Goal: Information Seeking & Learning: Learn about a topic

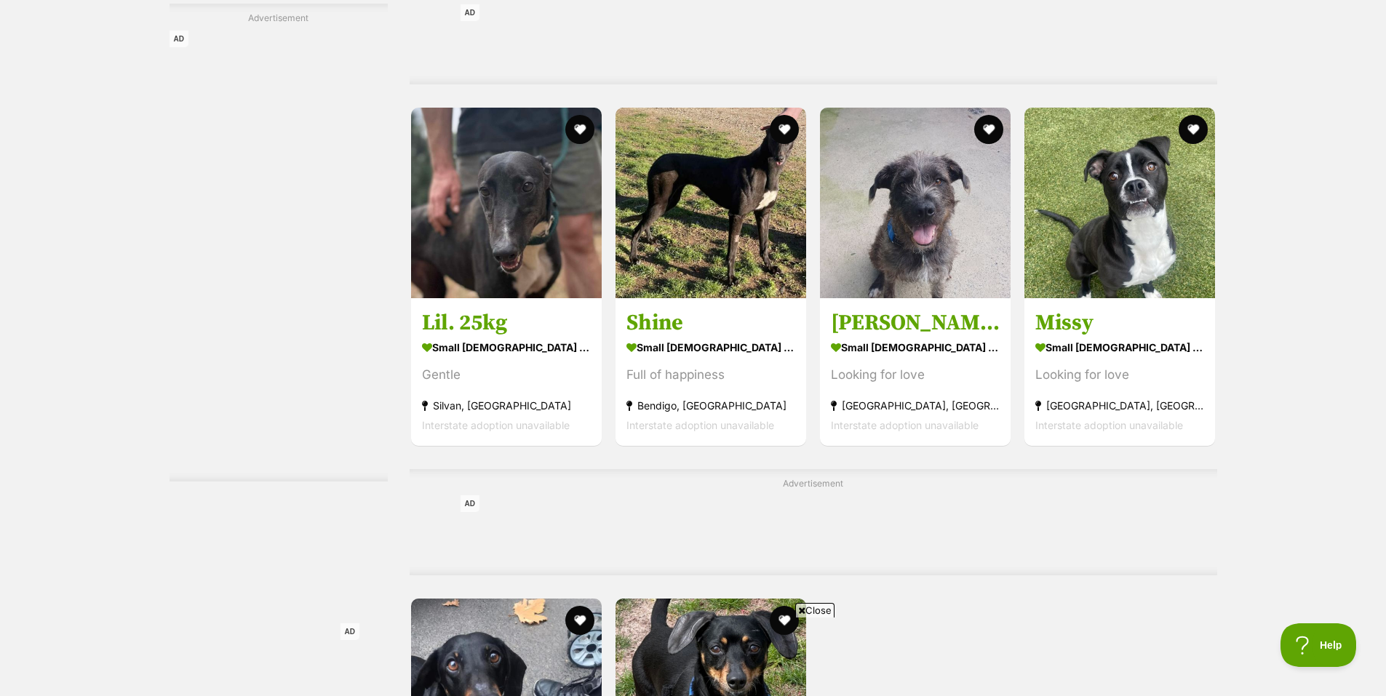
scroll to position [6182, 0]
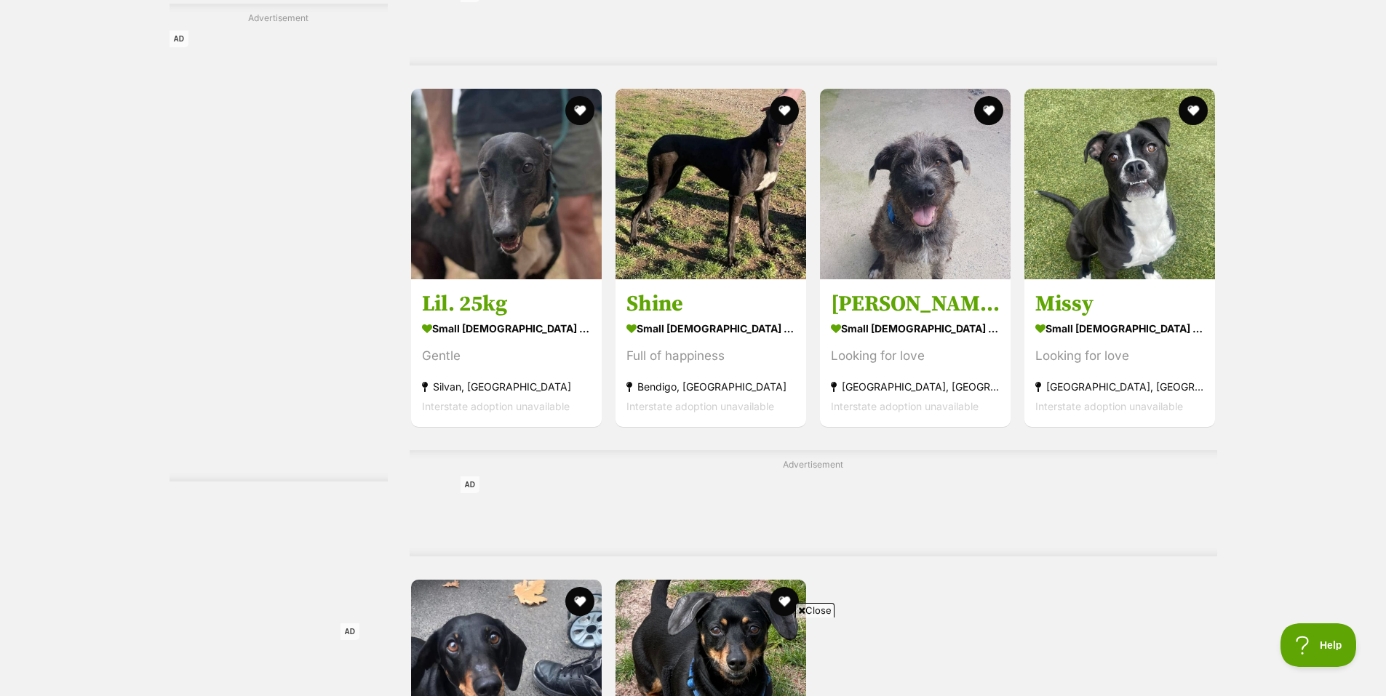
click at [818, 614] on span "Close" at bounding box center [814, 610] width 39 height 15
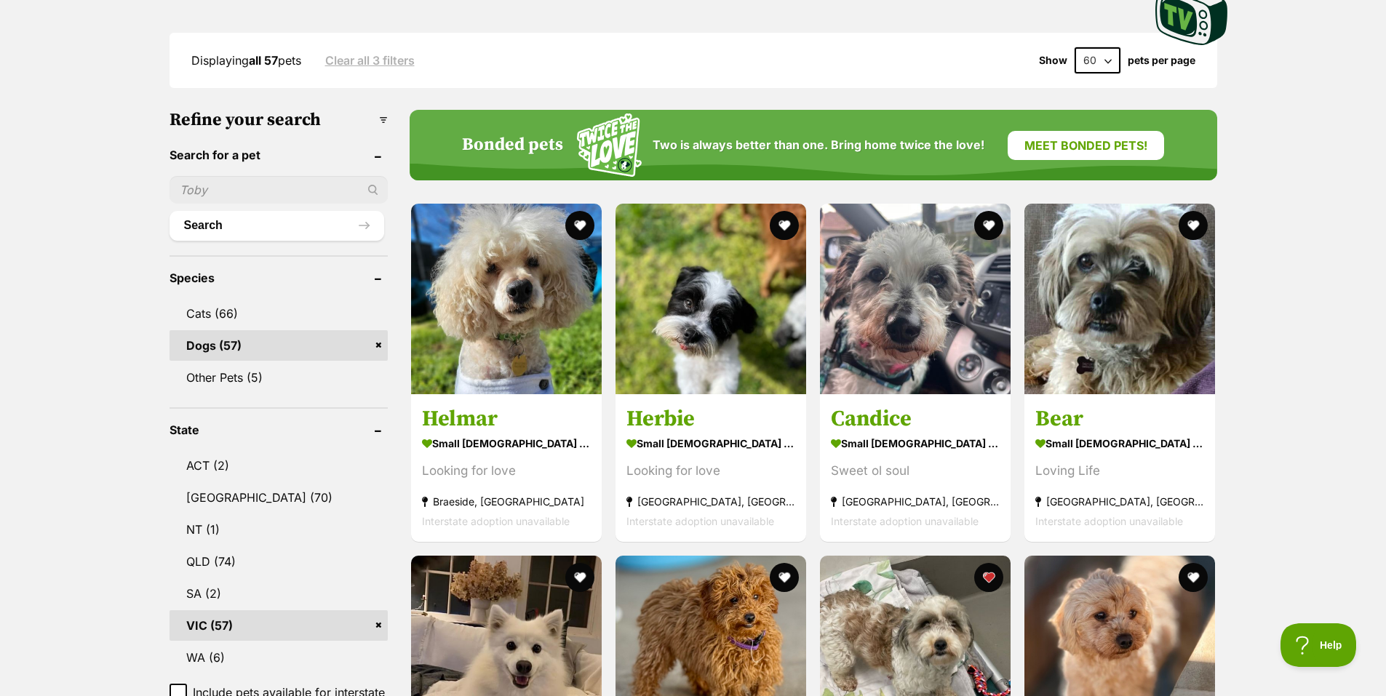
scroll to position [0, 0]
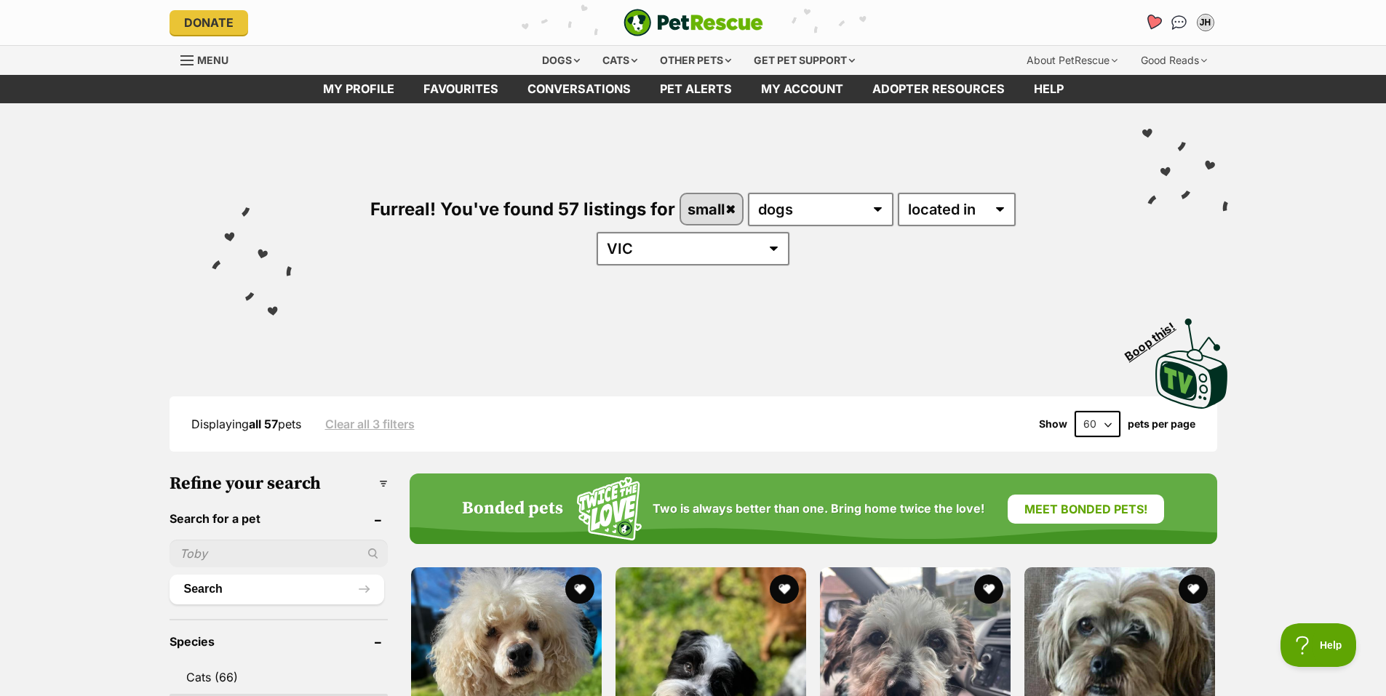
click at [1151, 14] on icon "Favourites" at bounding box center [1153, 22] width 20 height 19
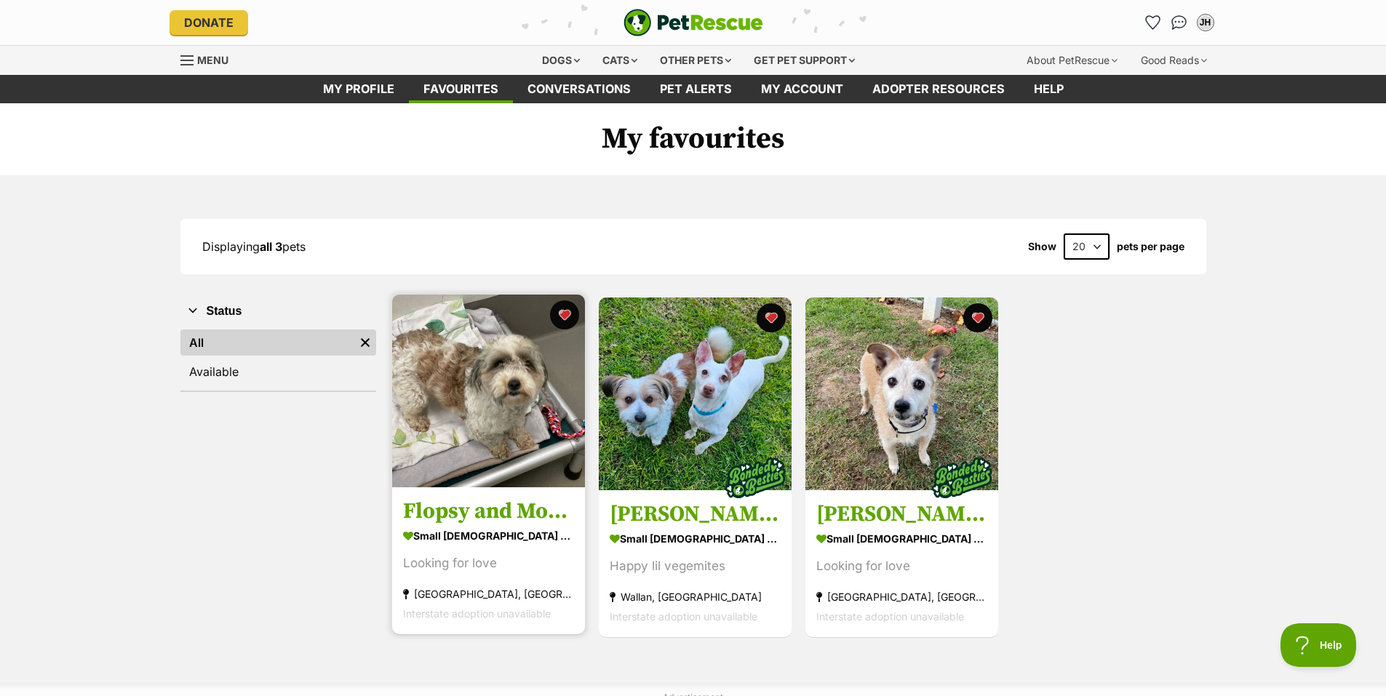
click at [549, 573] on div "Looking for love" at bounding box center [488, 564] width 171 height 20
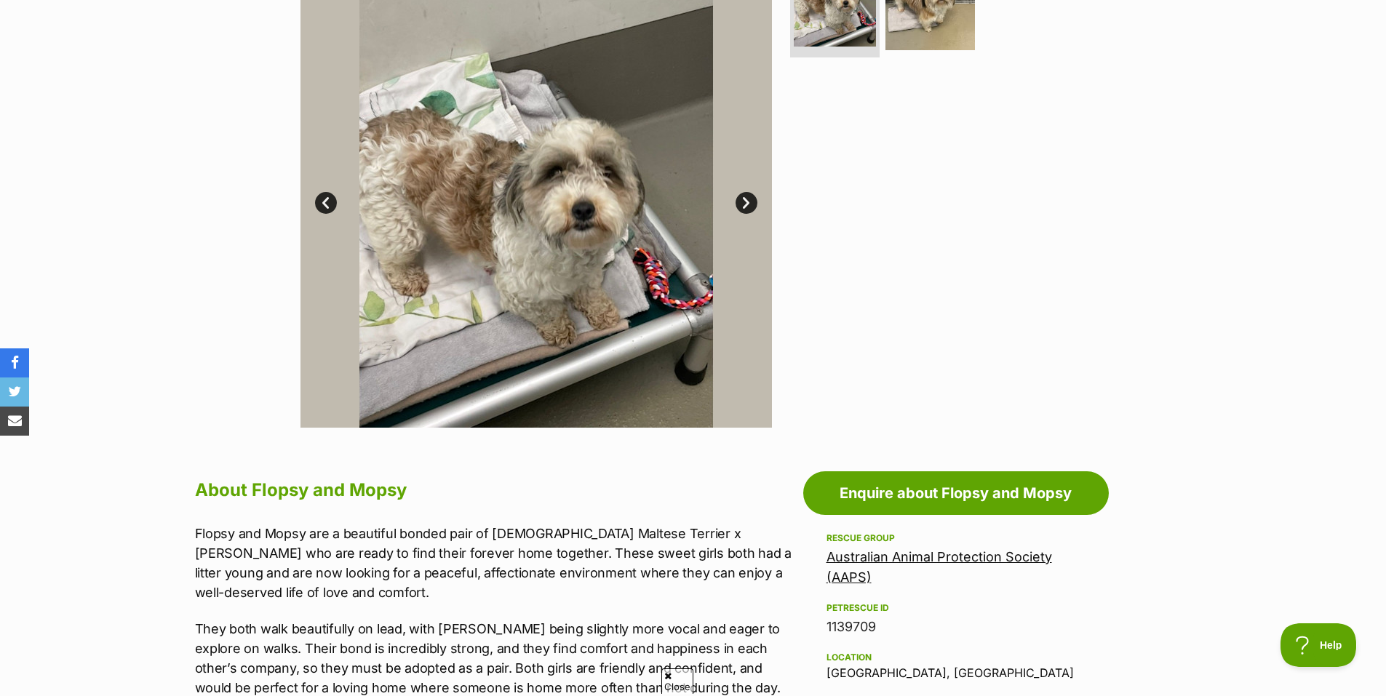
scroll to position [364, 0]
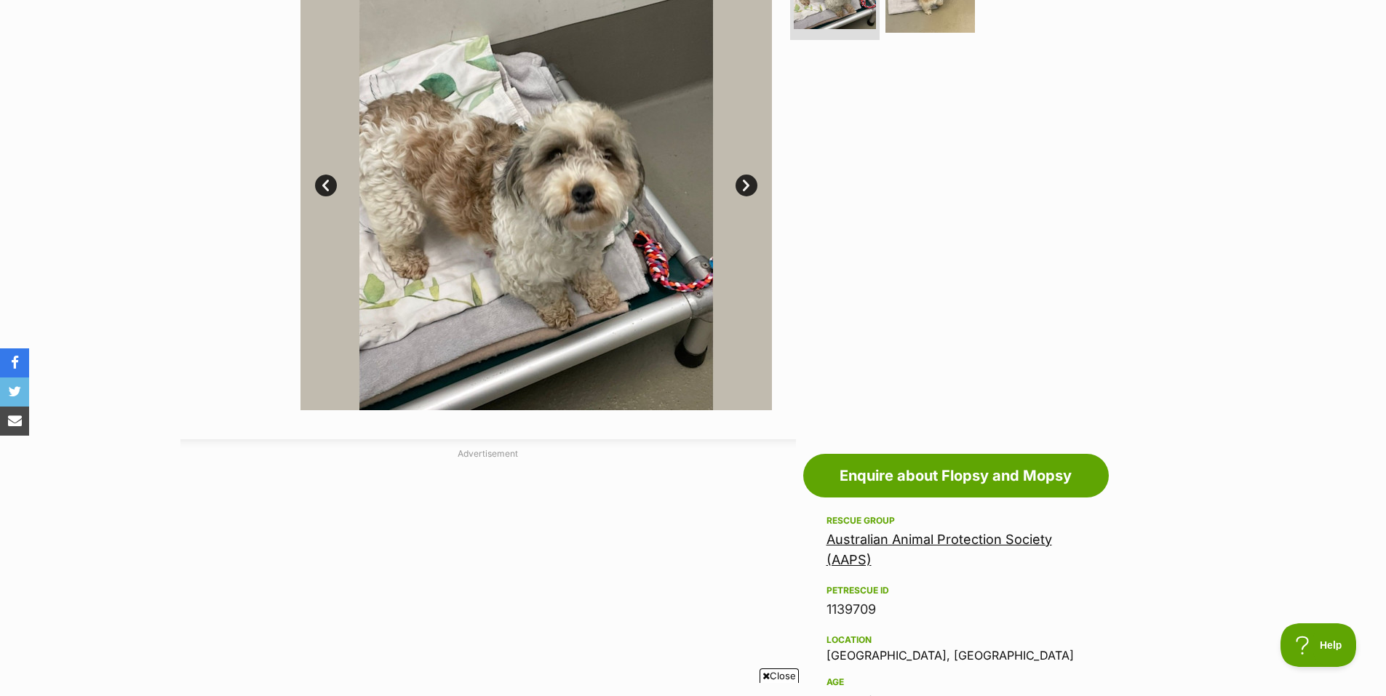
click at [935, 541] on link "Australian Animal Protection Society (AAPS)" at bounding box center [938, 550] width 225 height 36
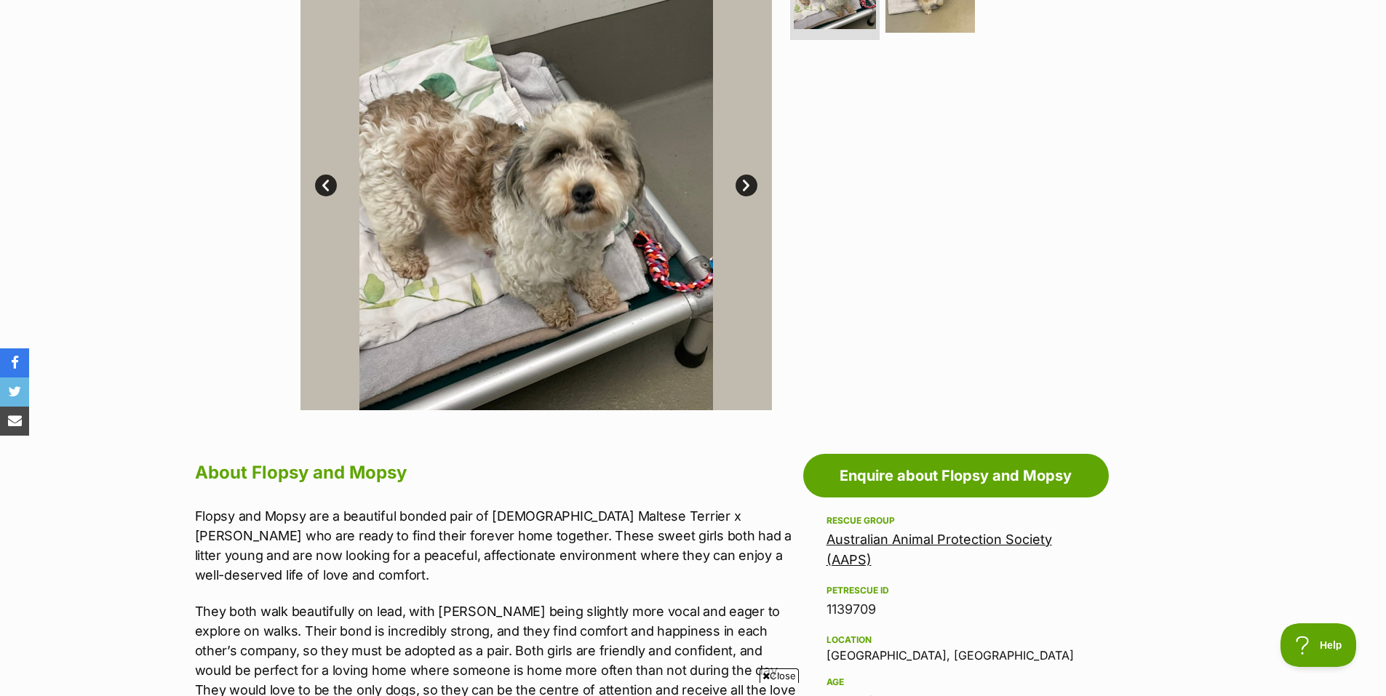
scroll to position [0, 0]
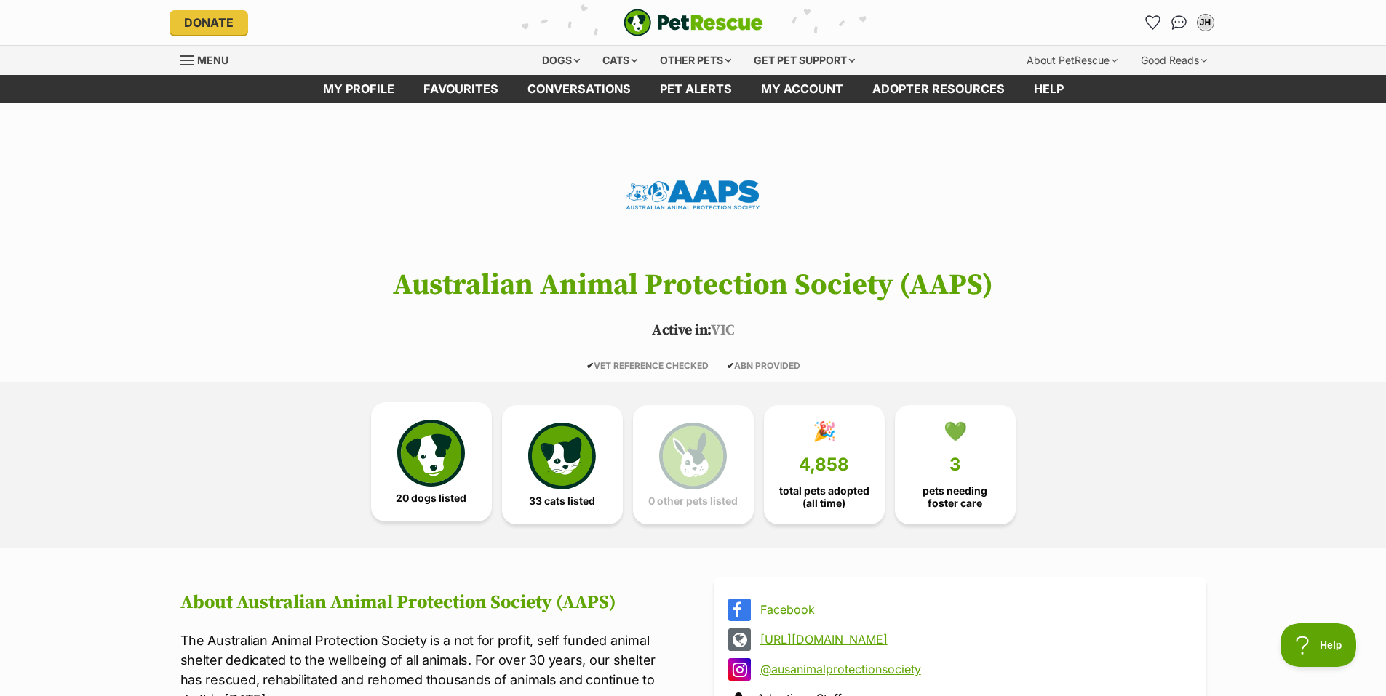
click at [436, 455] on img at bounding box center [430, 453] width 67 height 67
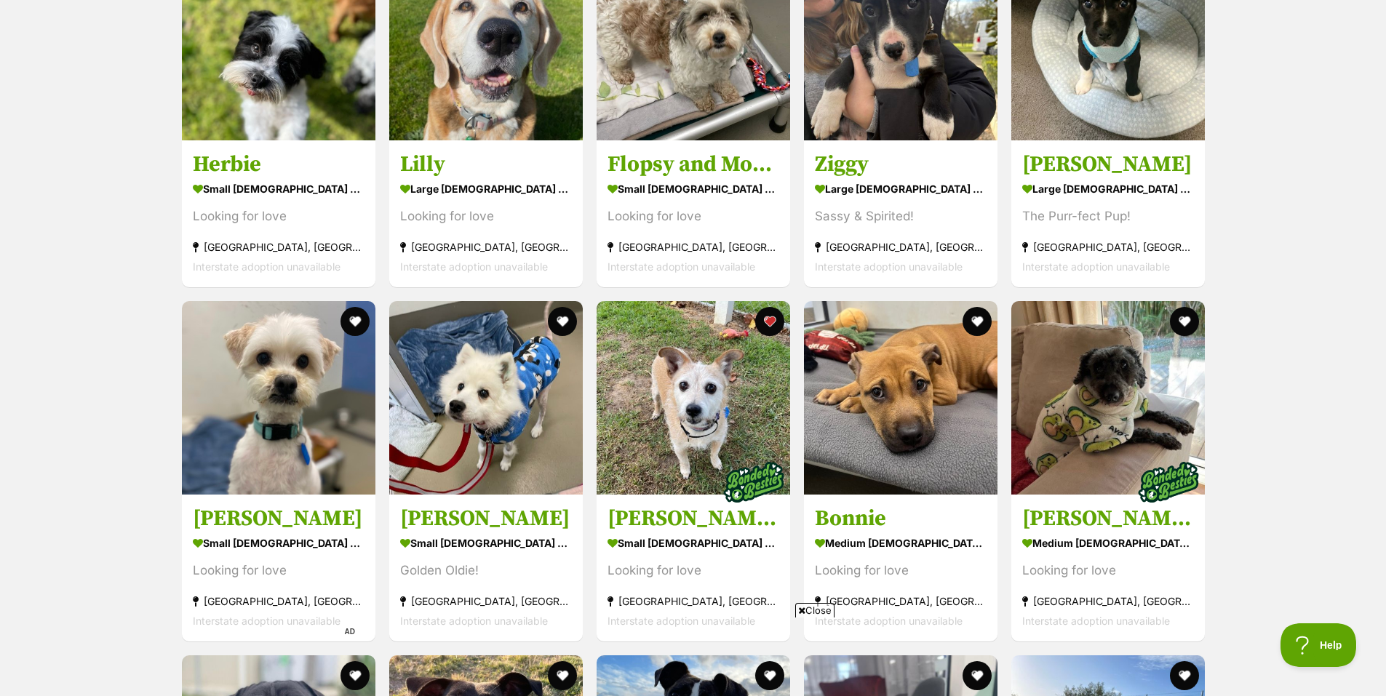
scroll to position [1407, 0]
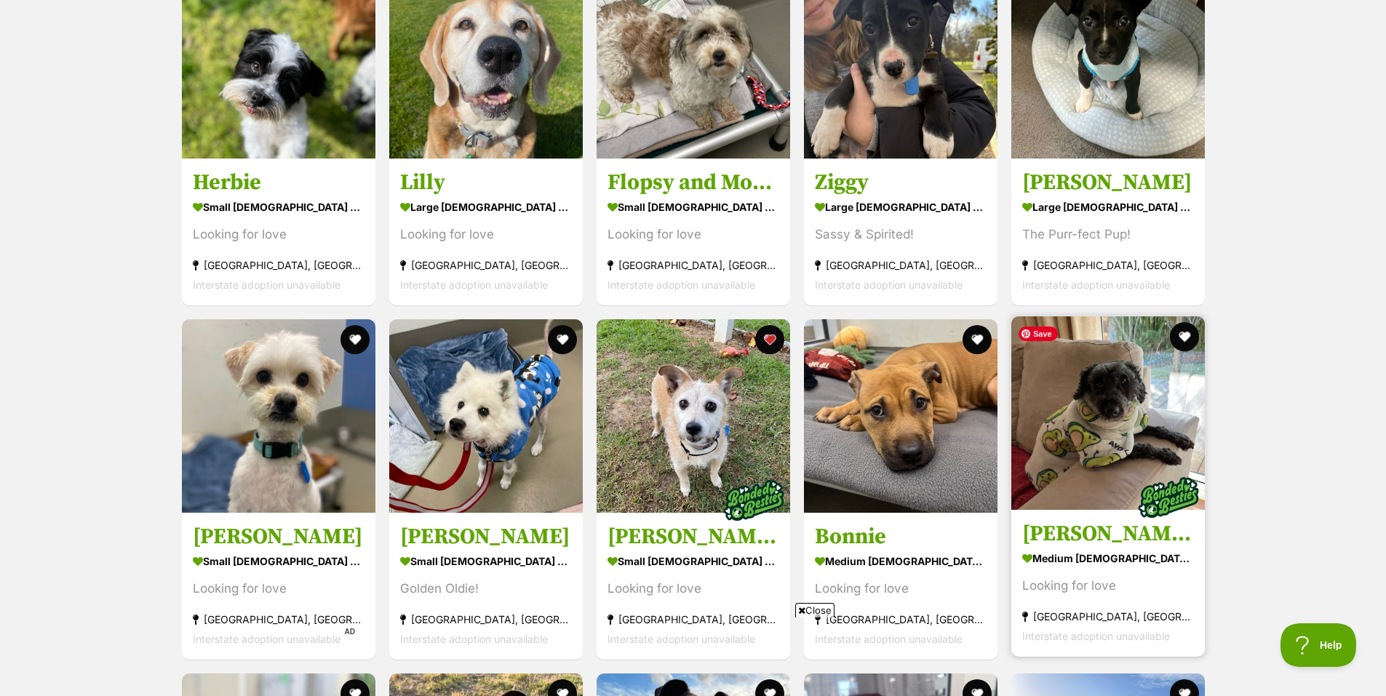
click at [1105, 423] on img at bounding box center [1107, 412] width 193 height 193
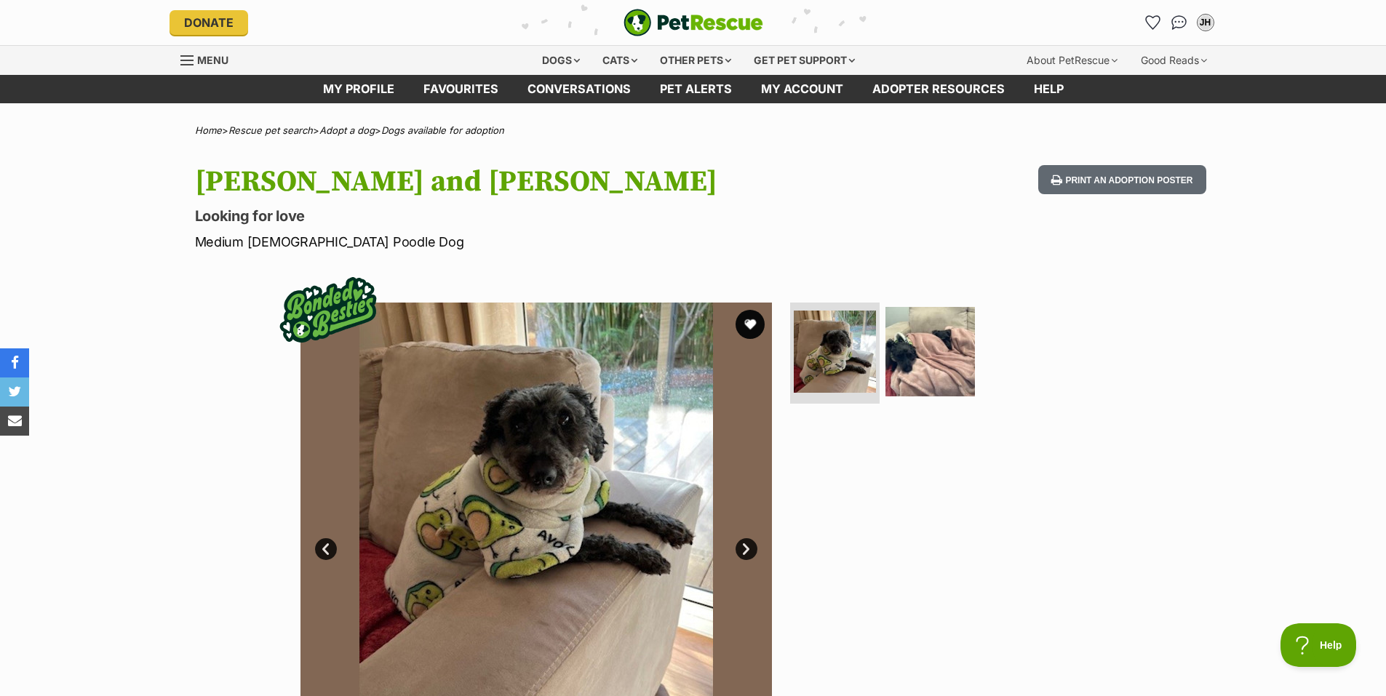
click at [748, 544] on link "Next" at bounding box center [746, 549] width 22 height 22
